Goal: Find specific page/section: Find specific page/section

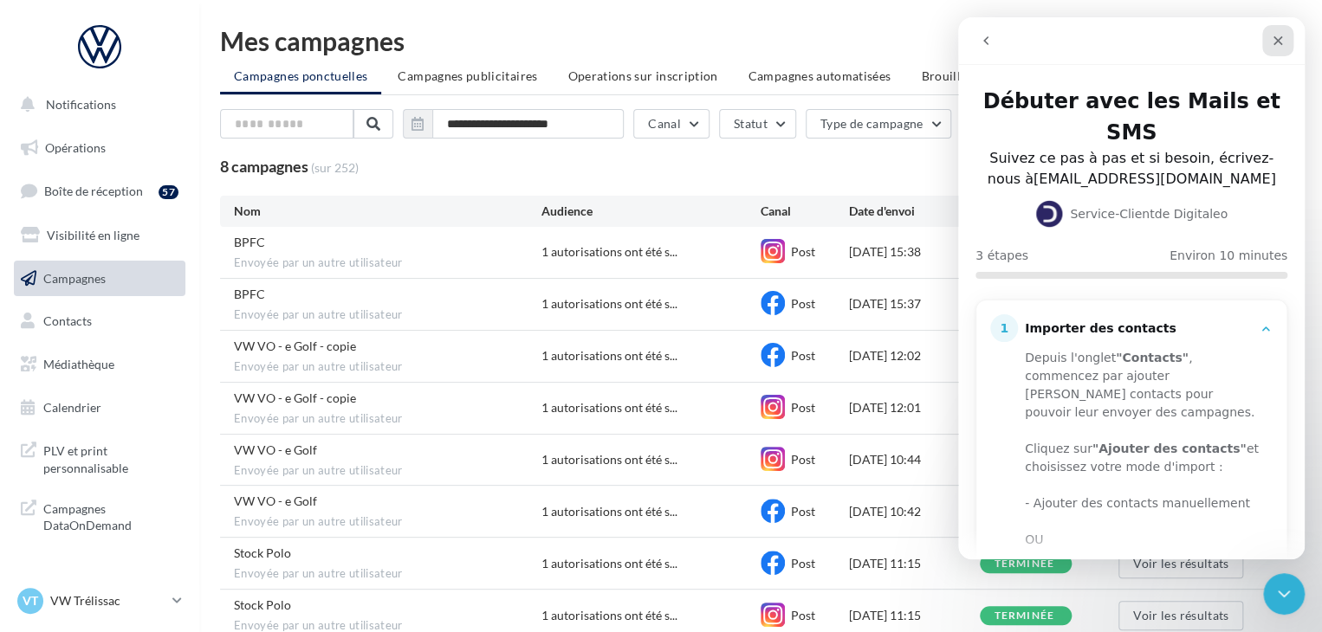
click at [1274, 38] on icon "Fermer" at bounding box center [1278, 41] width 14 height 14
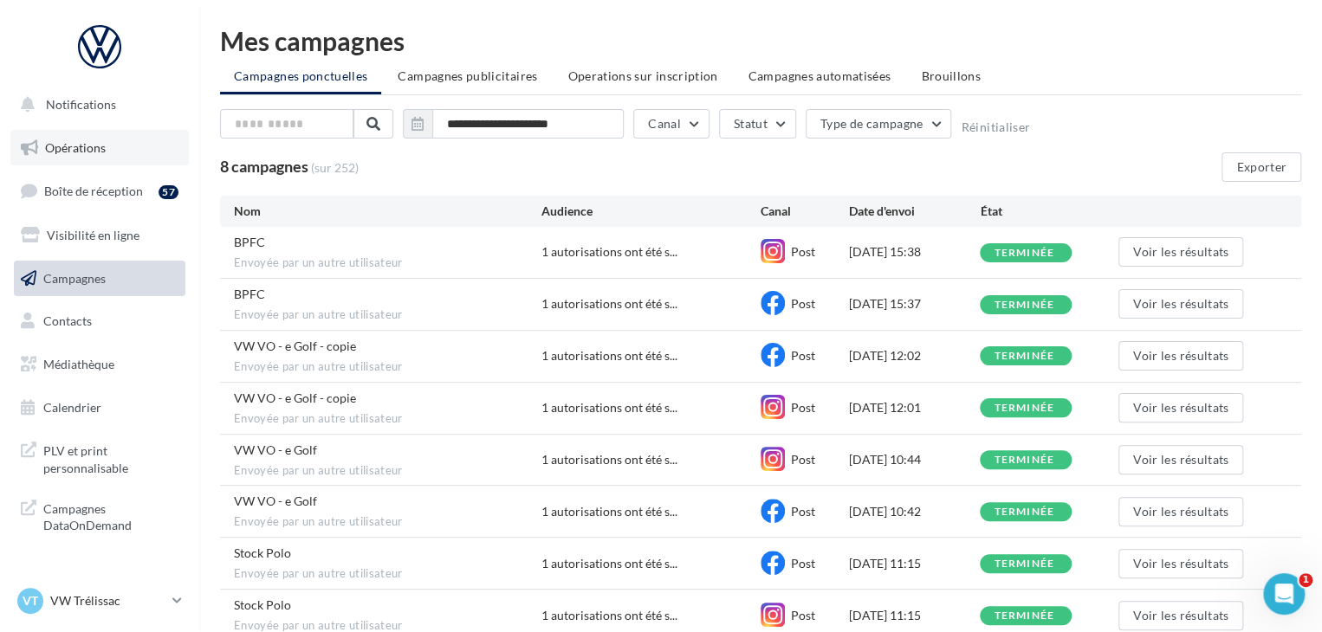
click at [120, 139] on link "Opérations" at bounding box center [99, 148] width 178 height 36
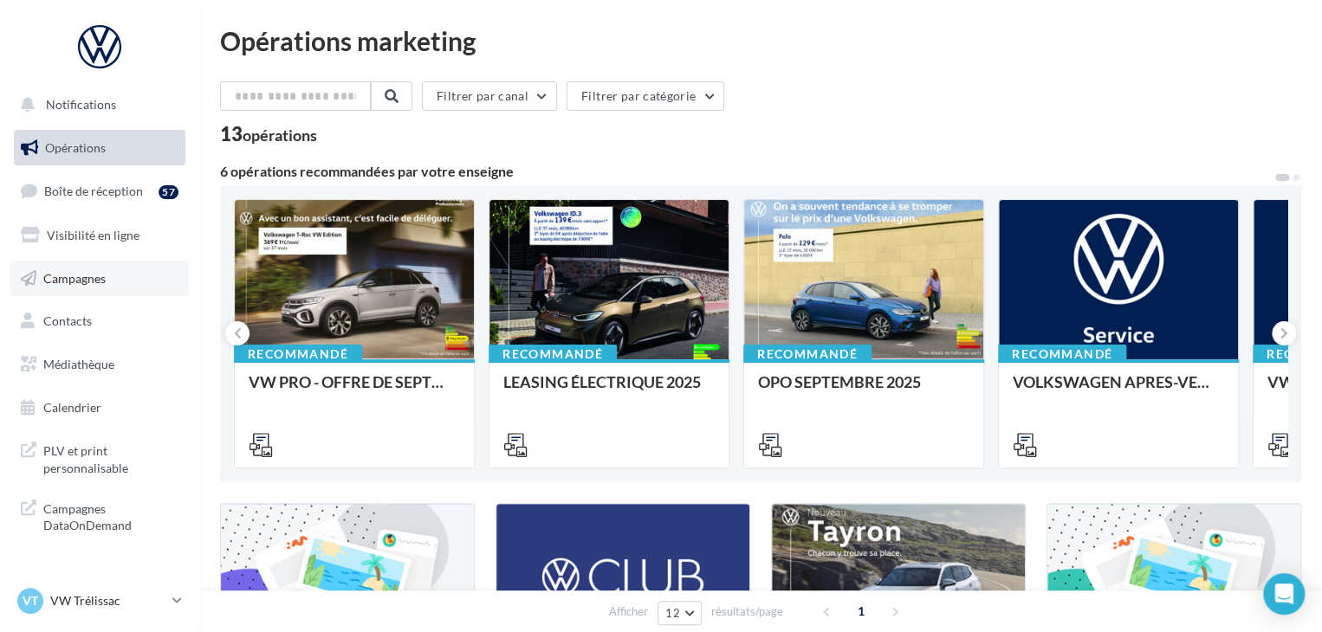
click at [151, 282] on link "Campagnes" at bounding box center [99, 279] width 178 height 36
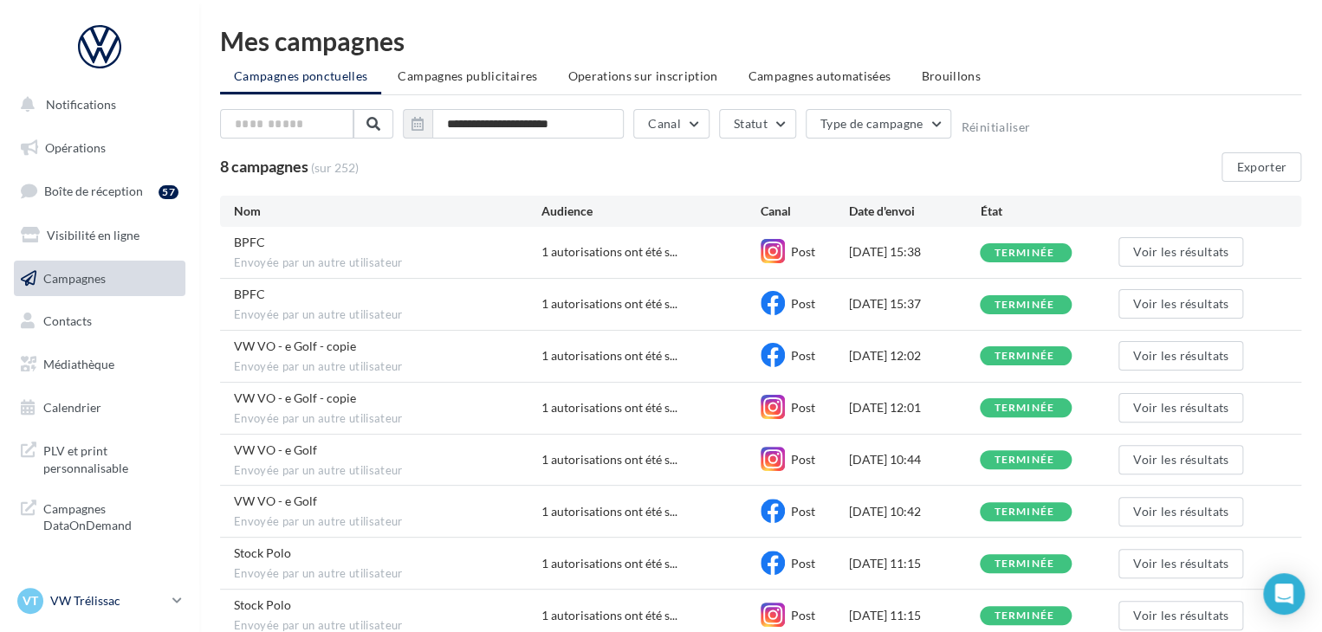
click at [152, 593] on p "VW Trélissac" at bounding box center [107, 601] width 115 height 17
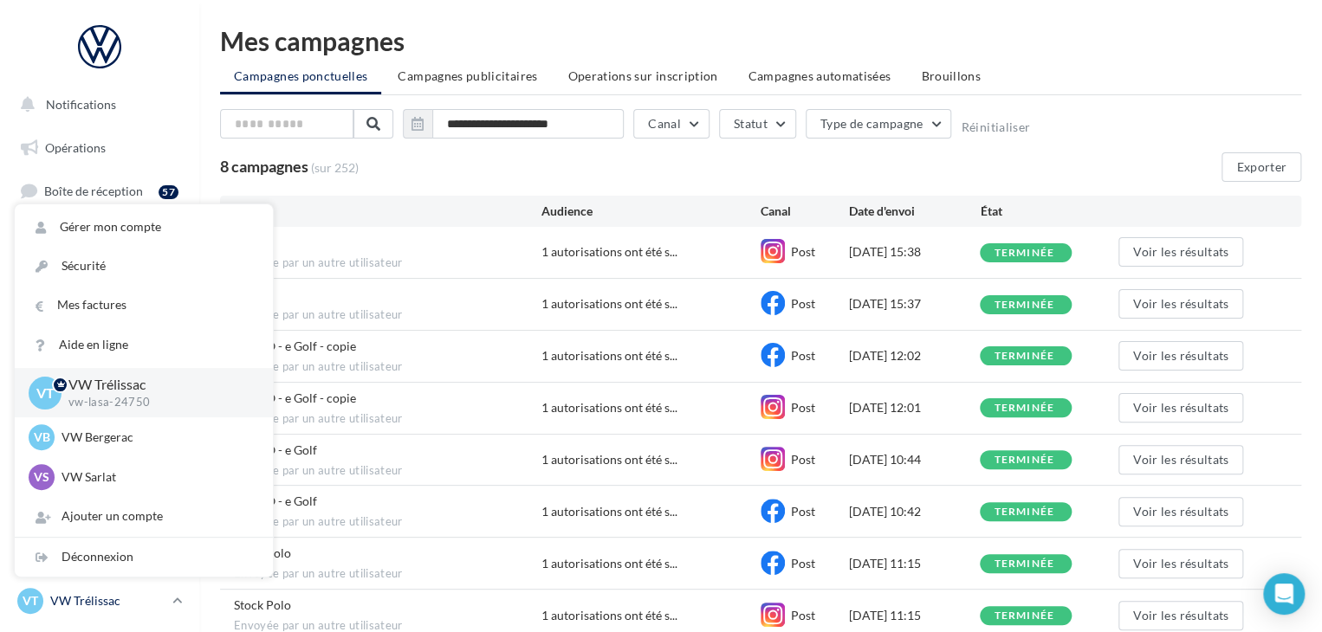
click at [152, 593] on p "VW Trélissac" at bounding box center [107, 601] width 115 height 17
